Goal: Navigation & Orientation: Go to known website

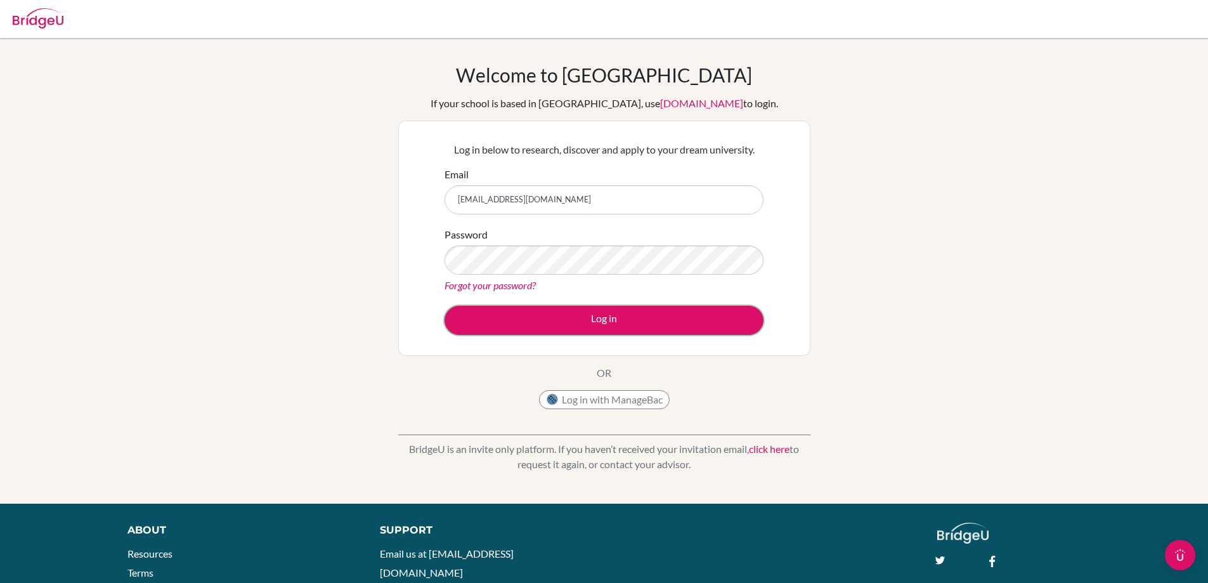
click at [555, 325] on button "Log in" at bounding box center [603, 320] width 319 height 29
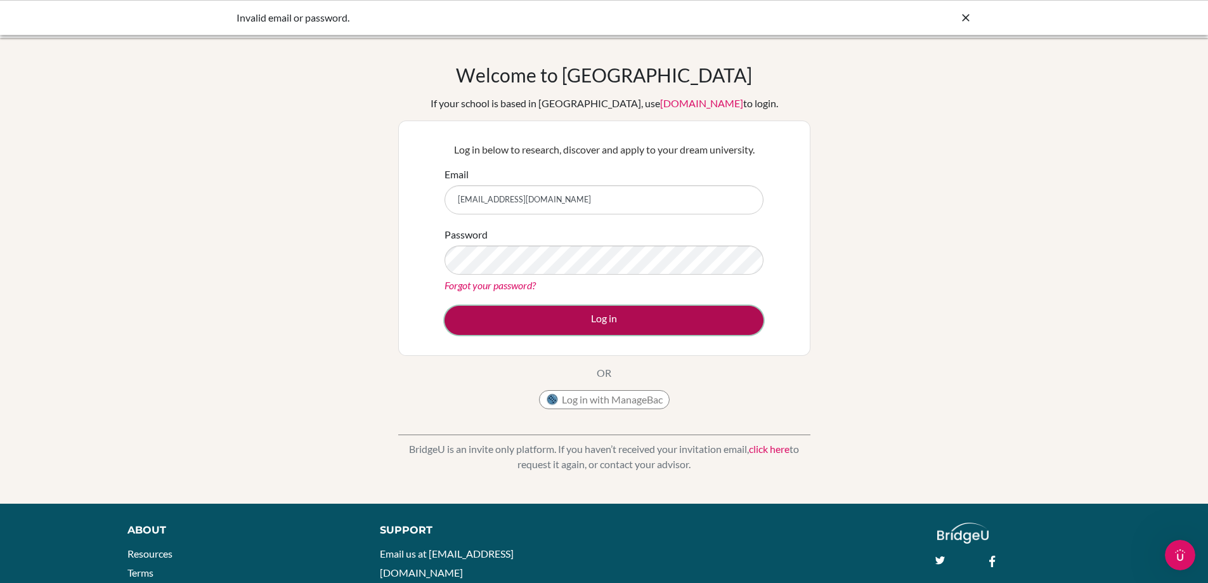
click at [613, 314] on button "Log in" at bounding box center [603, 320] width 319 height 29
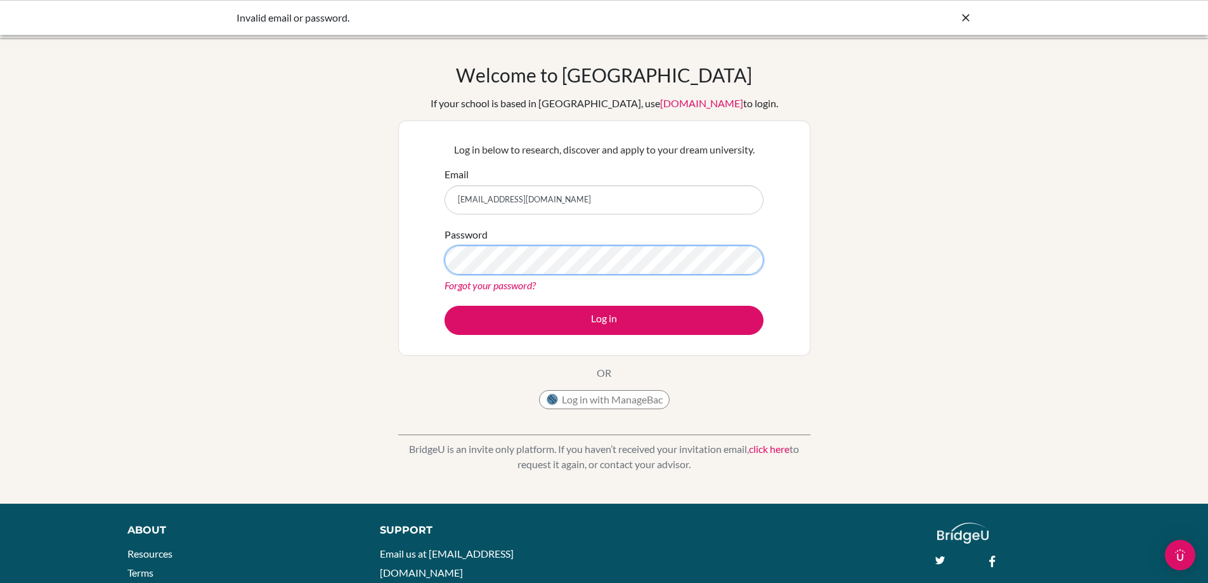
click at [402, 252] on div "Log in below to research, discover and apply to your dream university. Email [E…" at bounding box center [604, 237] width 412 height 235
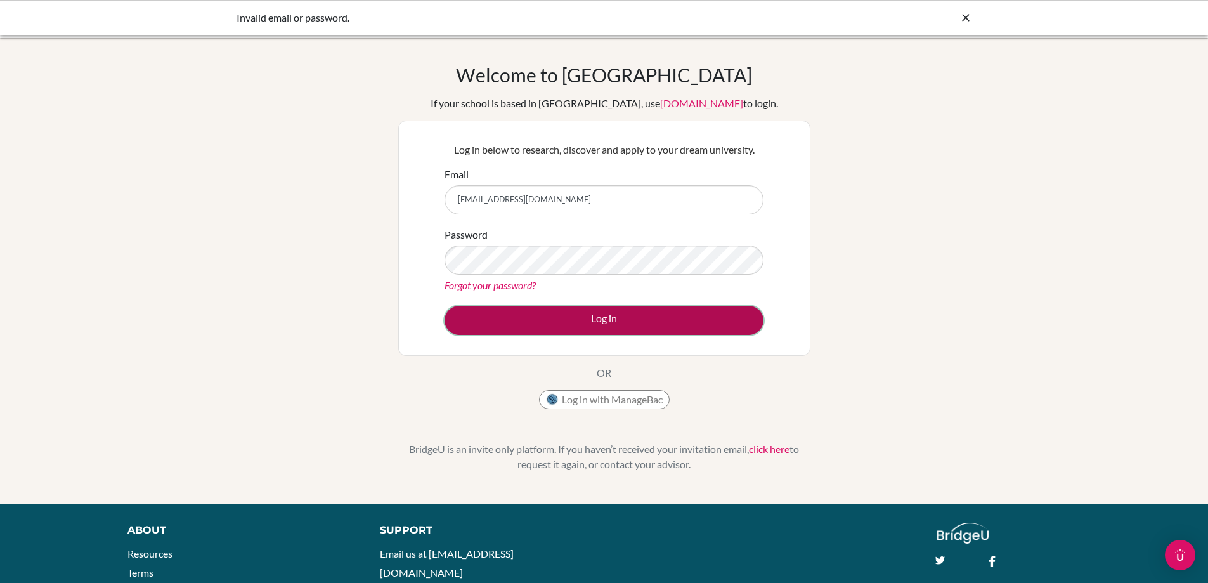
click at [543, 333] on button "Log in" at bounding box center [603, 320] width 319 height 29
